Goal: Information Seeking & Learning: Learn about a topic

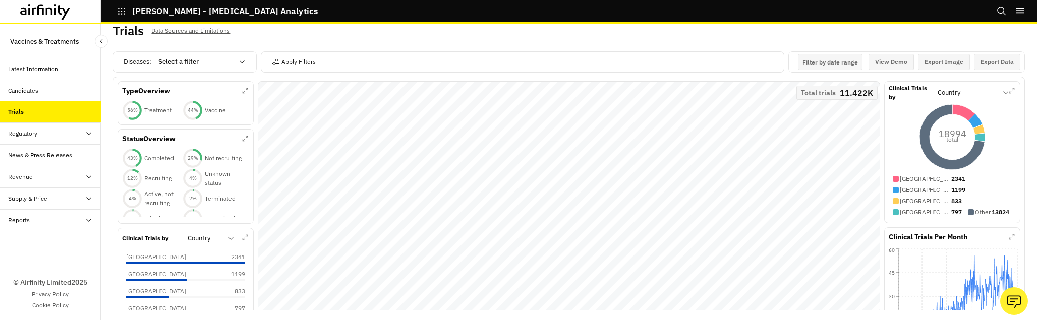
click at [121, 13] on icon "button" at bounding box center [121, 11] width 9 height 9
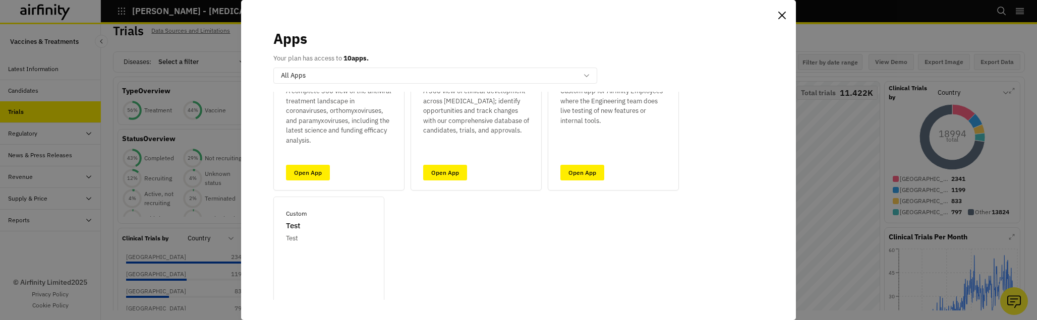
scroll to position [601, 0]
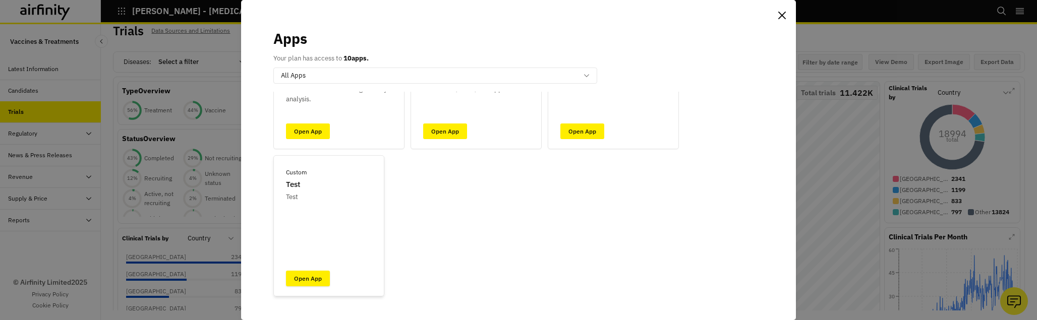
click at [301, 282] on link "Open App" at bounding box center [308, 279] width 44 height 16
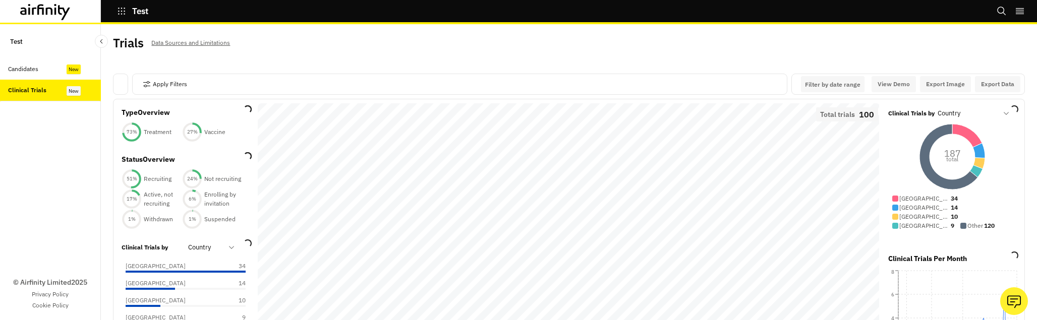
scroll to position [12, 0]
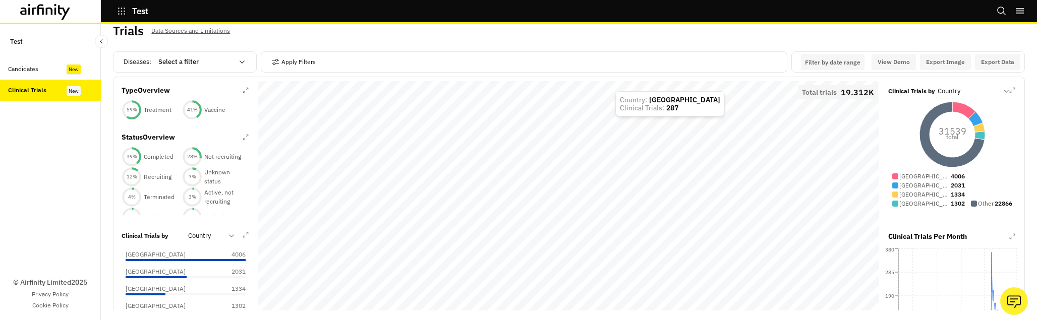
click at [594, 34] on div "Trials Data Sources and Limitations" at bounding box center [569, 34] width 912 height 21
click at [525, 34] on div "Trials Data Sources and Limitations" at bounding box center [341, 34] width 456 height 21
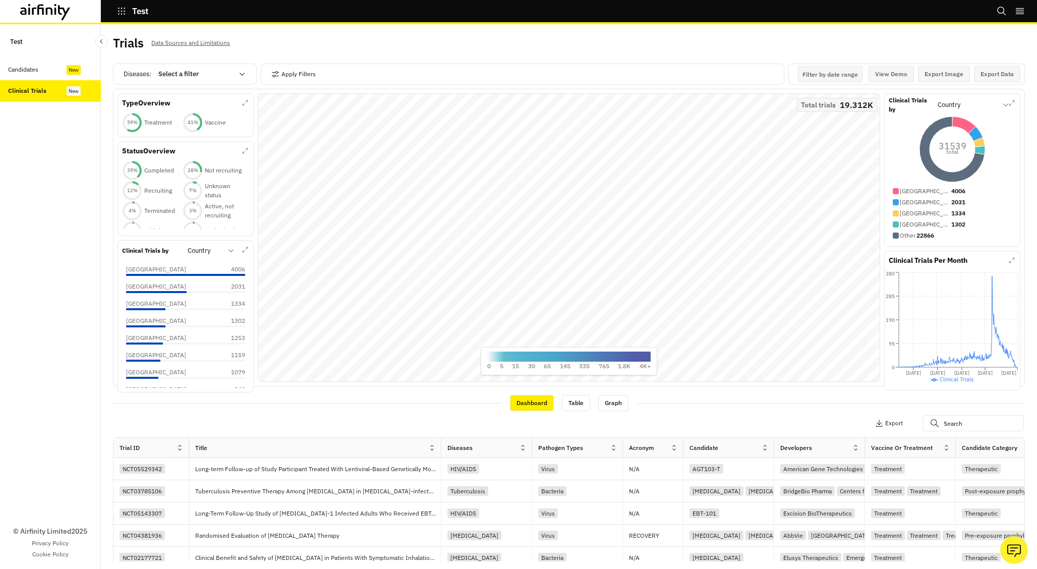
click at [400, 27] on div "Trials Data Sources and Limitations Diseases : Select a filter Apply Filters Fi…" at bounding box center [569, 296] width 936 height 545
